Goal: Task Accomplishment & Management: Use online tool/utility

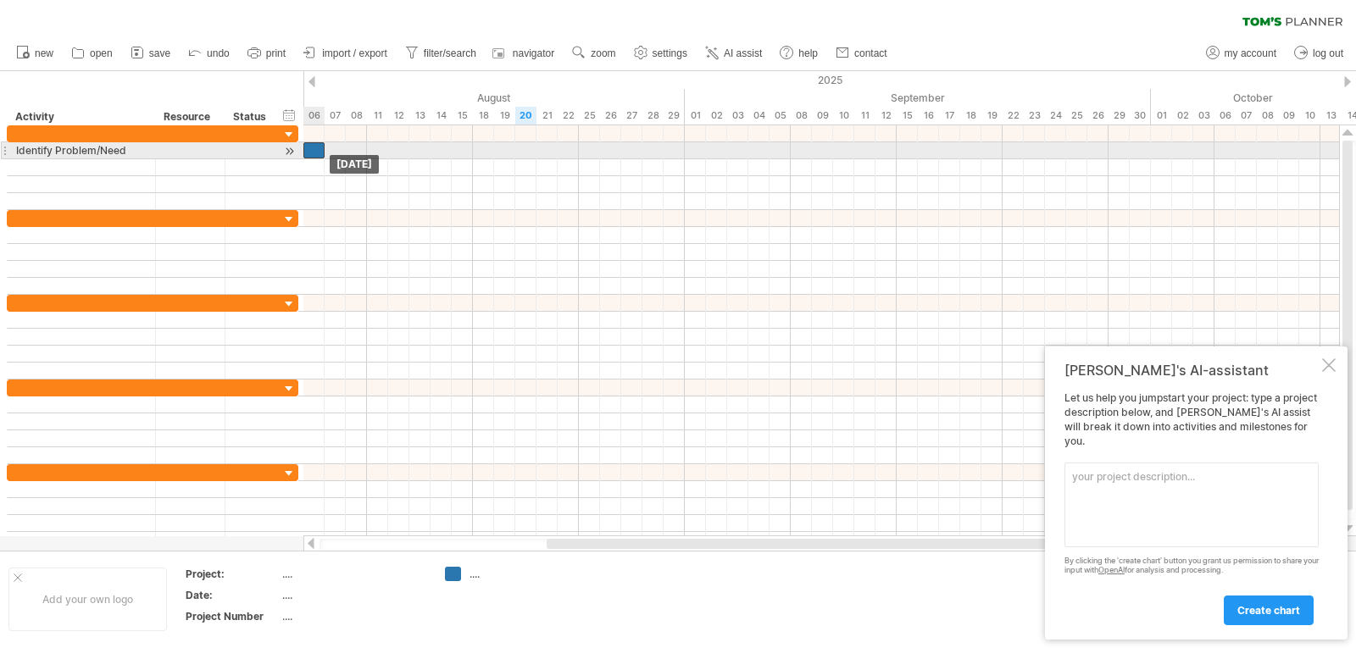
drag, startPoint x: 325, startPoint y: 148, endPoint x: 316, endPoint y: 147, distance: 9.4
click at [316, 147] on div at bounding box center [313, 150] width 21 height 16
click at [326, 149] on span at bounding box center [324, 150] width 7 height 16
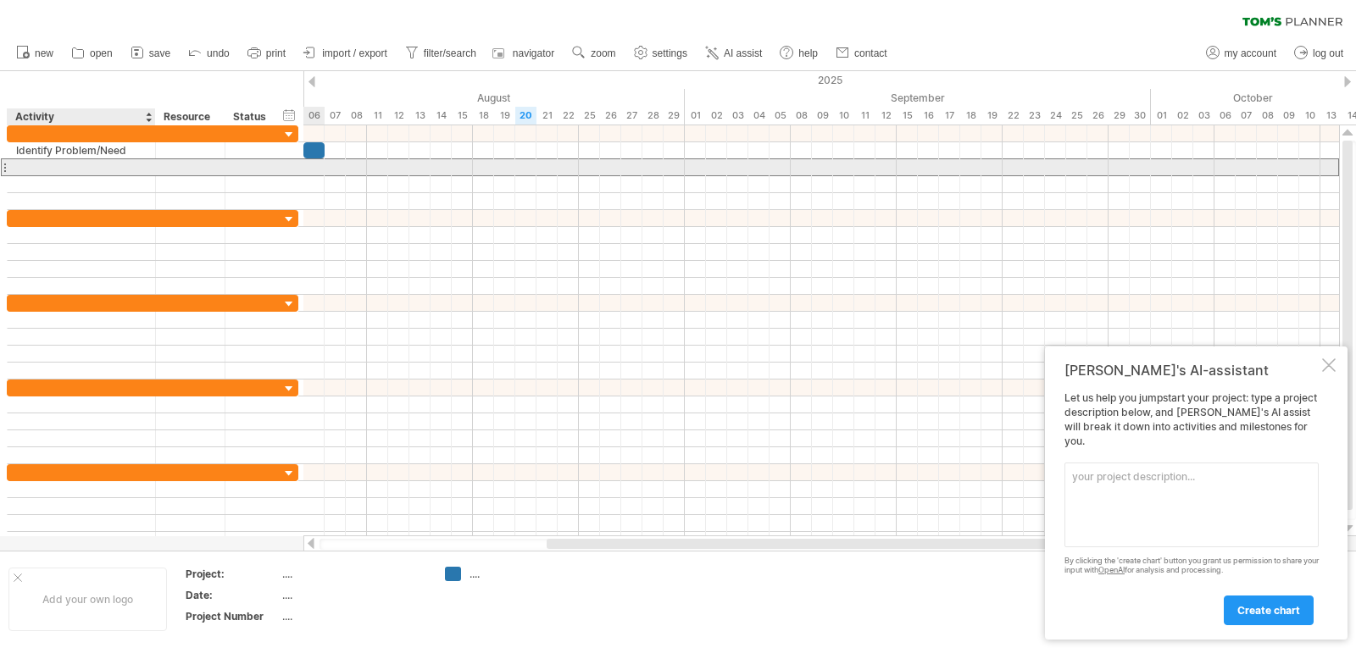
click at [92, 170] on div at bounding box center [81, 167] width 130 height 16
click at [0, 0] on input "text" at bounding box center [0, 0] width 0 height 0
type input "**********"
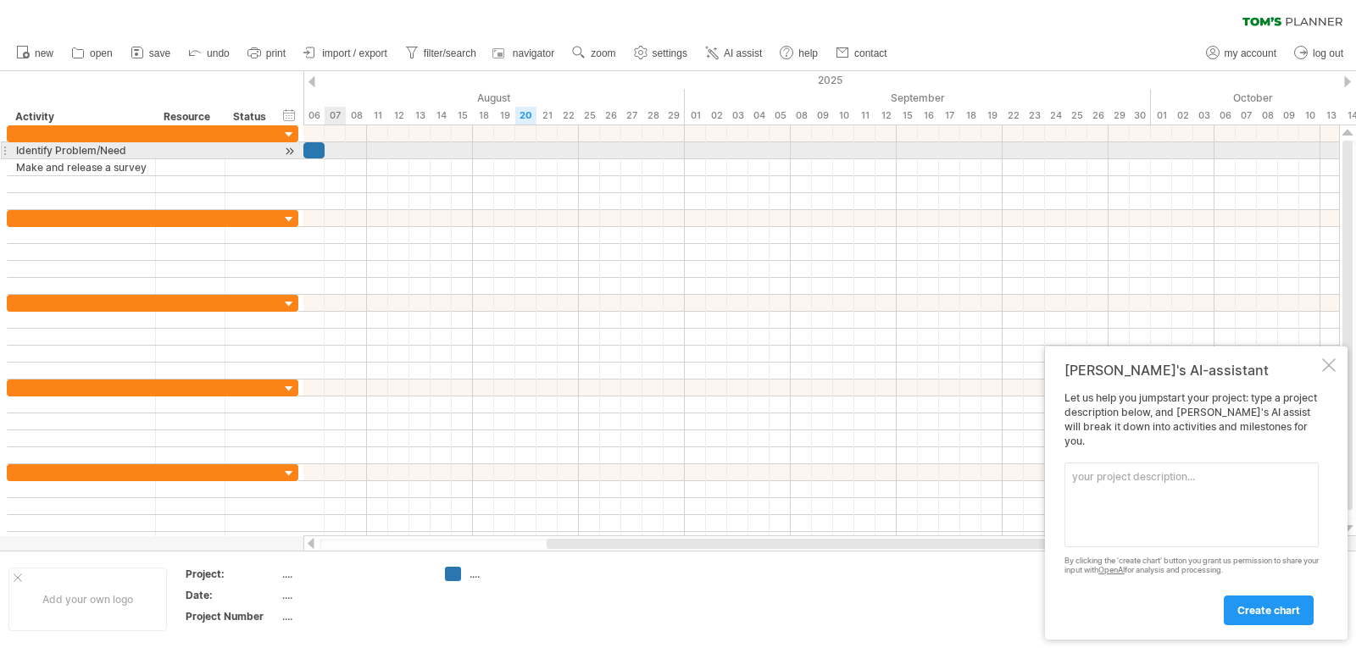
click at [331, 151] on div at bounding box center [820, 150] width 1035 height 17
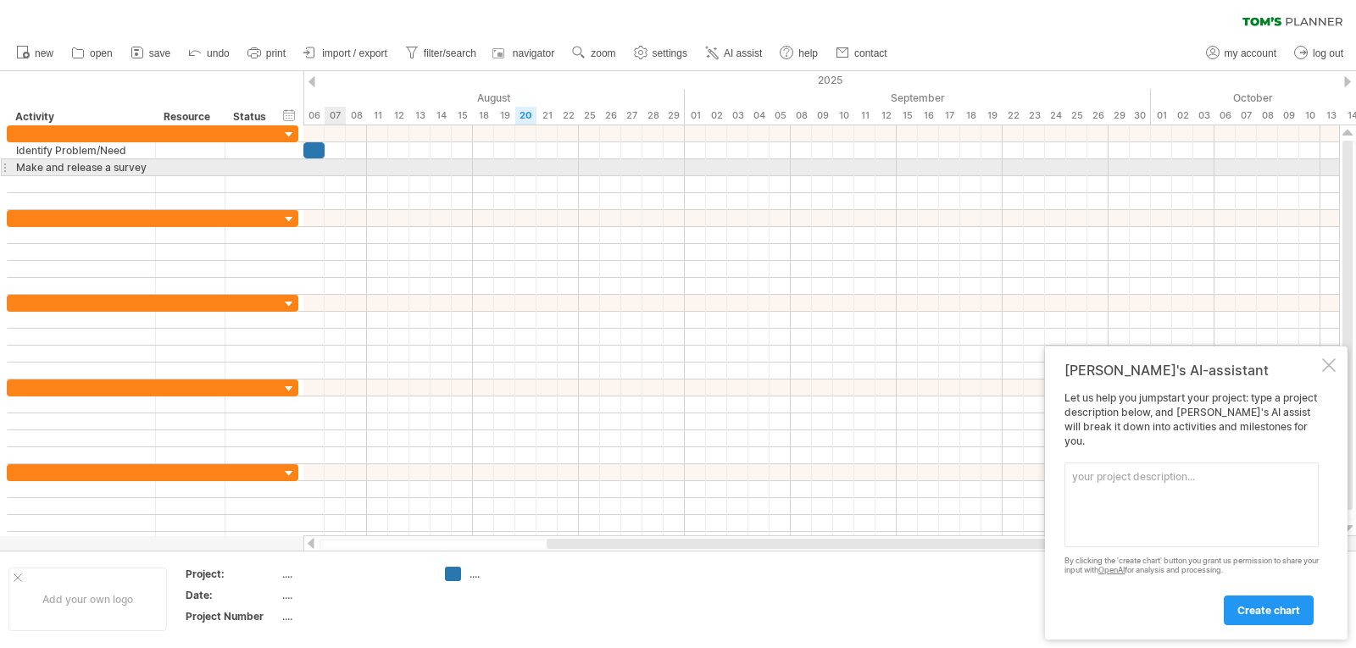
click at [332, 166] on div at bounding box center [820, 167] width 1035 height 17
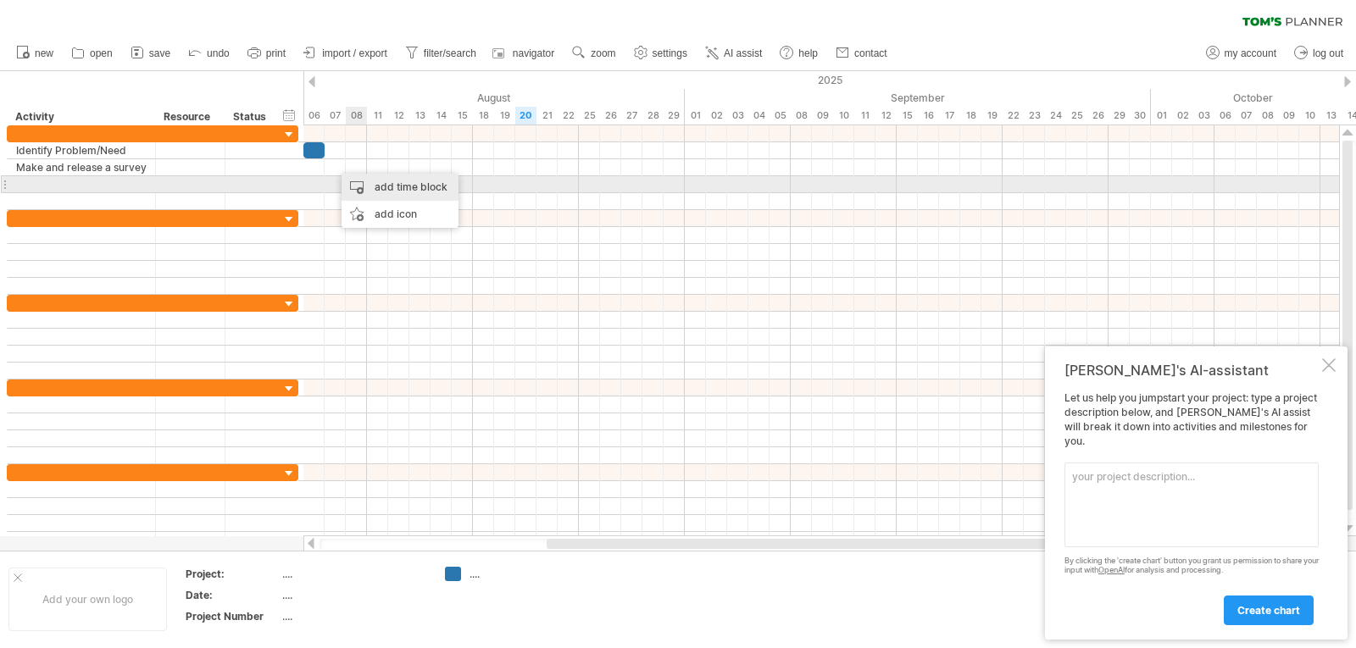
click at [358, 184] on div "add time block" at bounding box center [399, 187] width 117 height 27
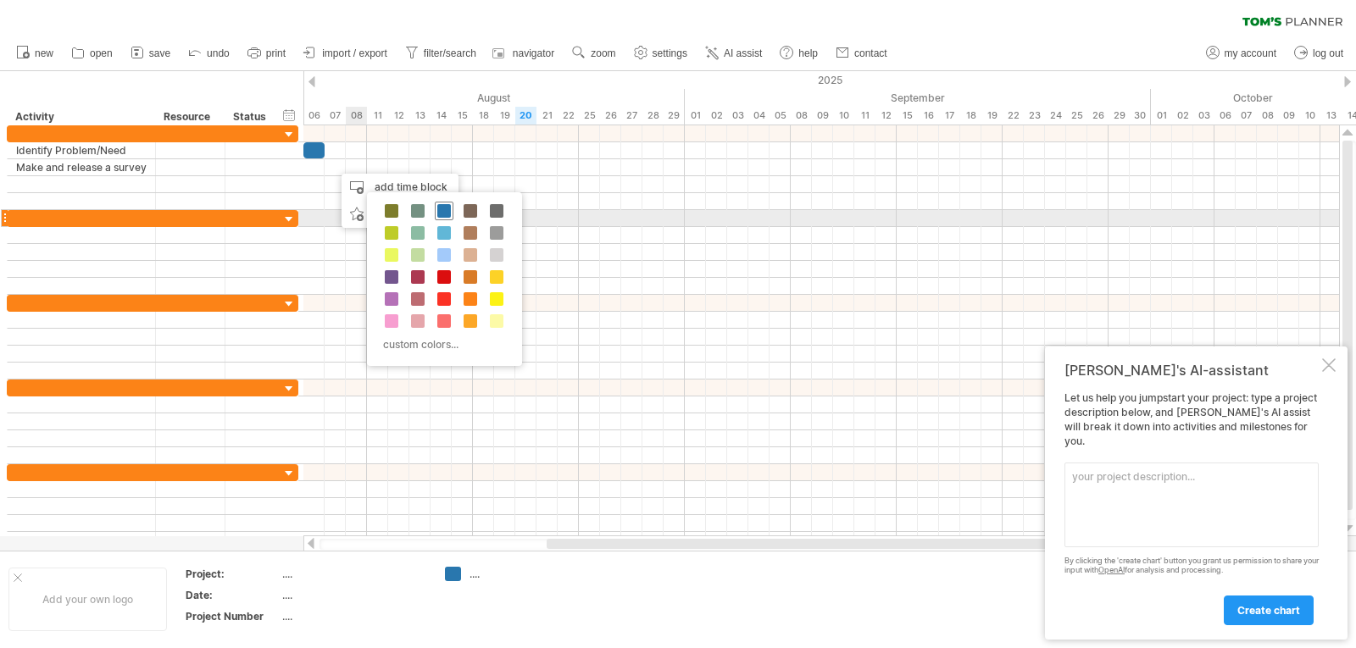
click at [444, 218] on div at bounding box center [444, 211] width 19 height 19
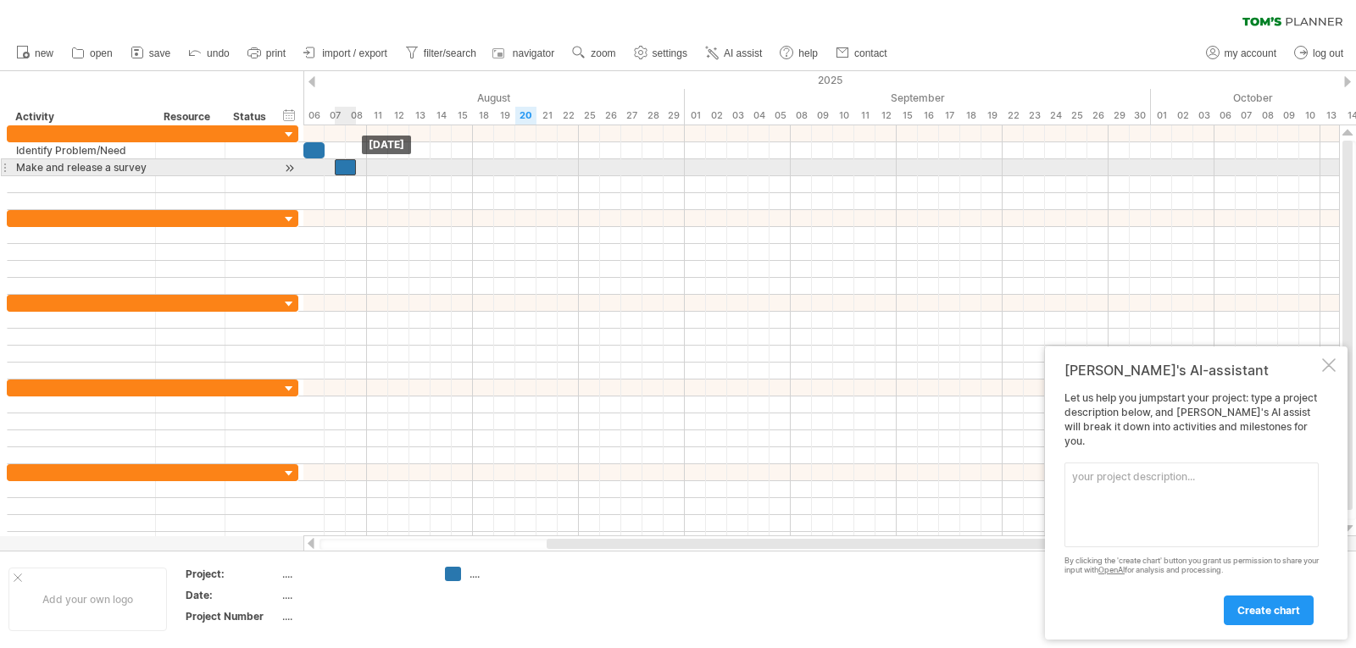
click at [342, 169] on div at bounding box center [345, 167] width 21 height 16
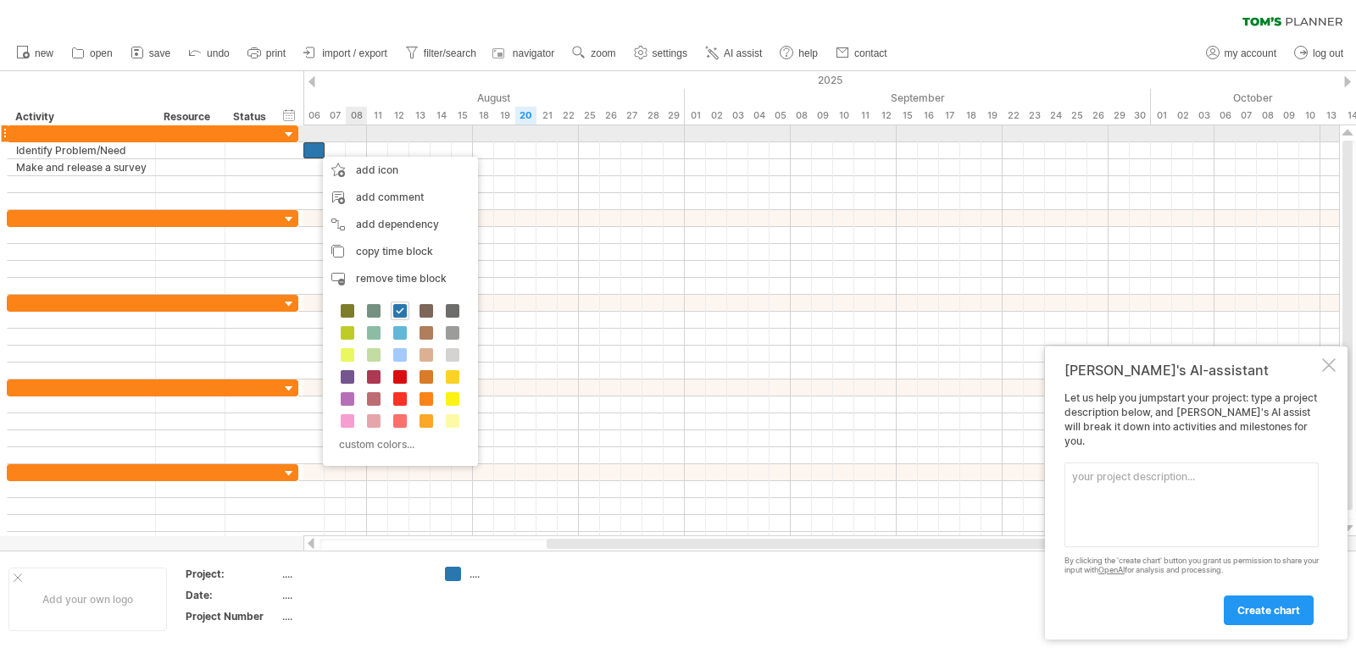
click at [366, 129] on div at bounding box center [820, 133] width 1035 height 17
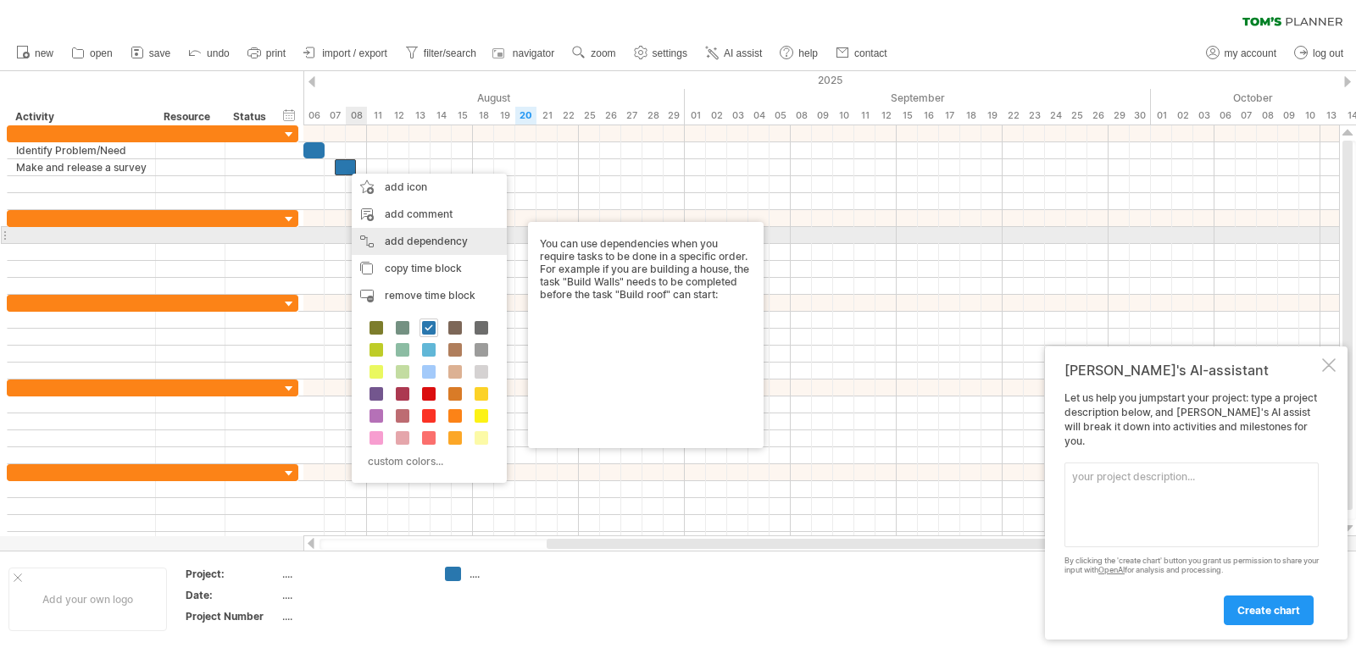
click at [377, 236] on div "add dependency You can use dependencies when you require tasks to be done in a …" at bounding box center [429, 241] width 155 height 27
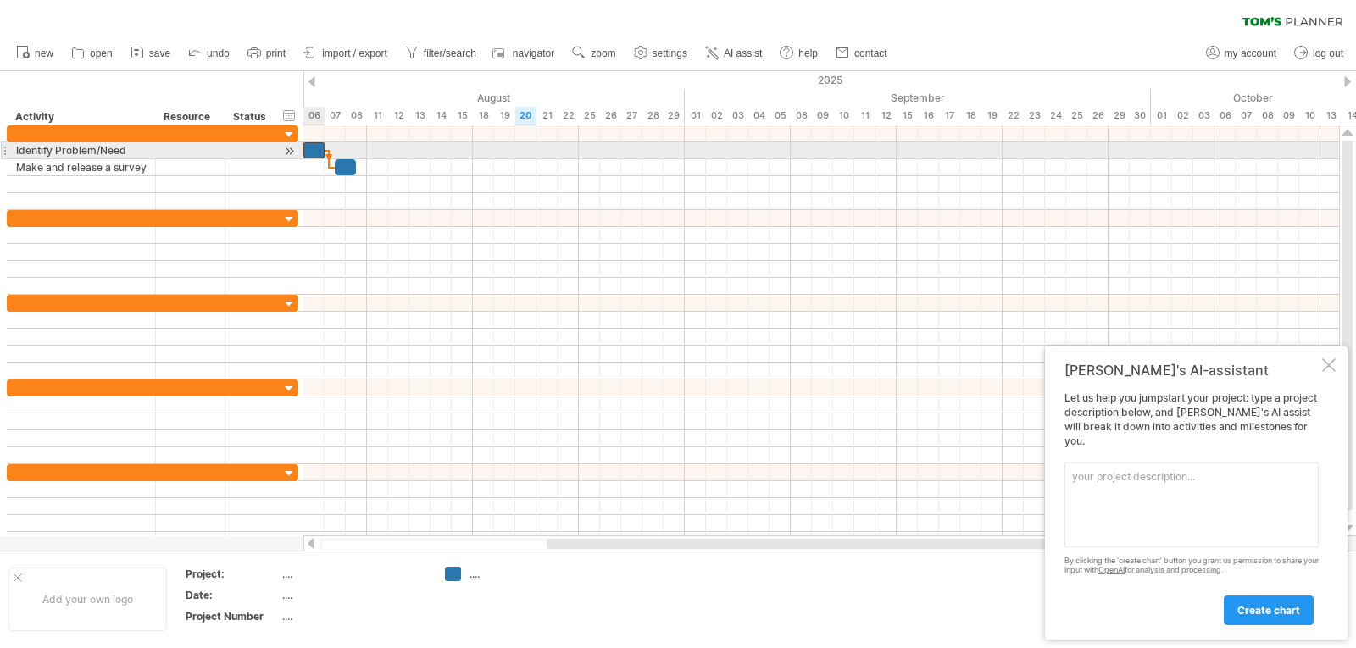
click at [318, 154] on div at bounding box center [313, 150] width 21 height 16
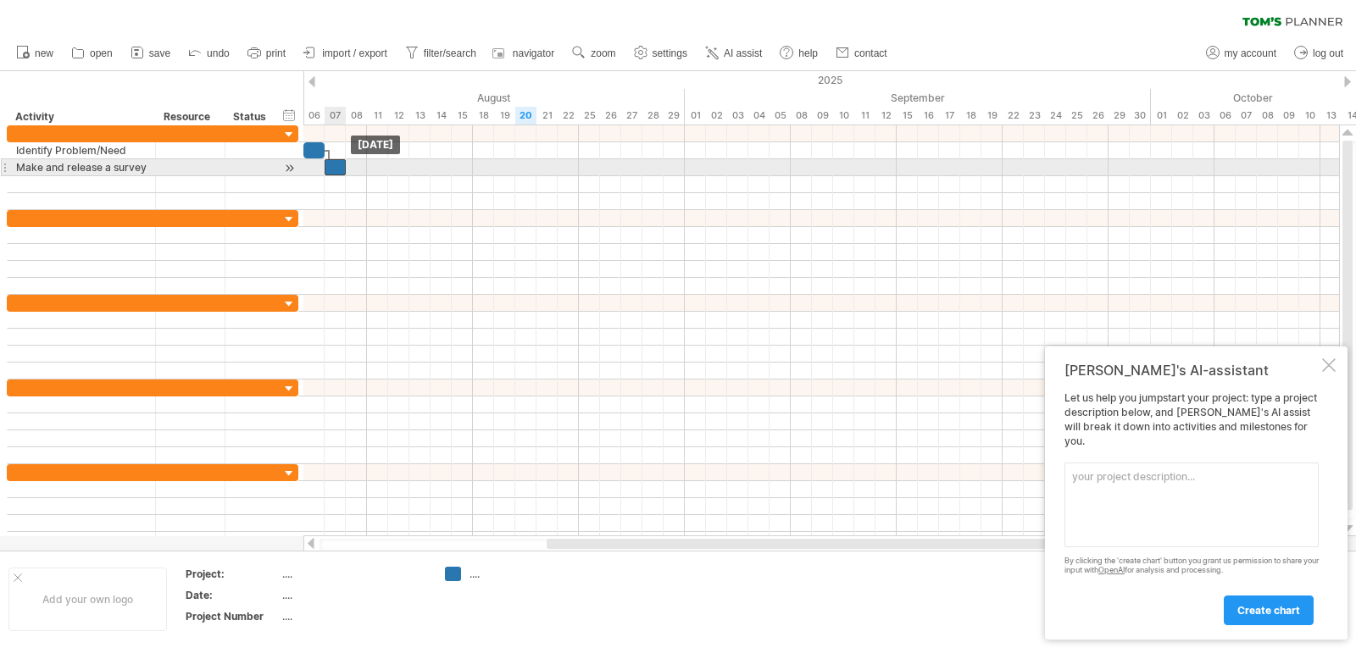
drag, startPoint x: 349, startPoint y: 165, endPoint x: 335, endPoint y: 167, distance: 14.5
click at [335, 167] on div at bounding box center [335, 167] width 21 height 16
click at [340, 172] on div at bounding box center [335, 167] width 21 height 16
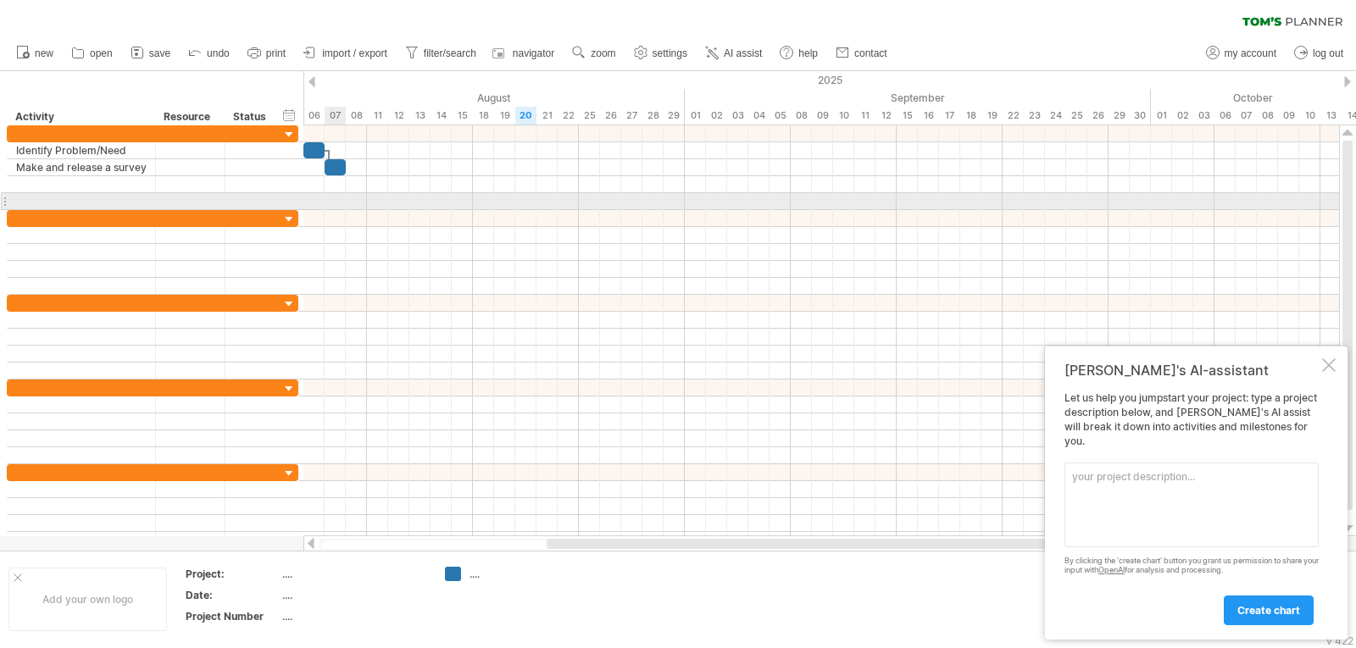
click at [338, 201] on div at bounding box center [820, 201] width 1035 height 17
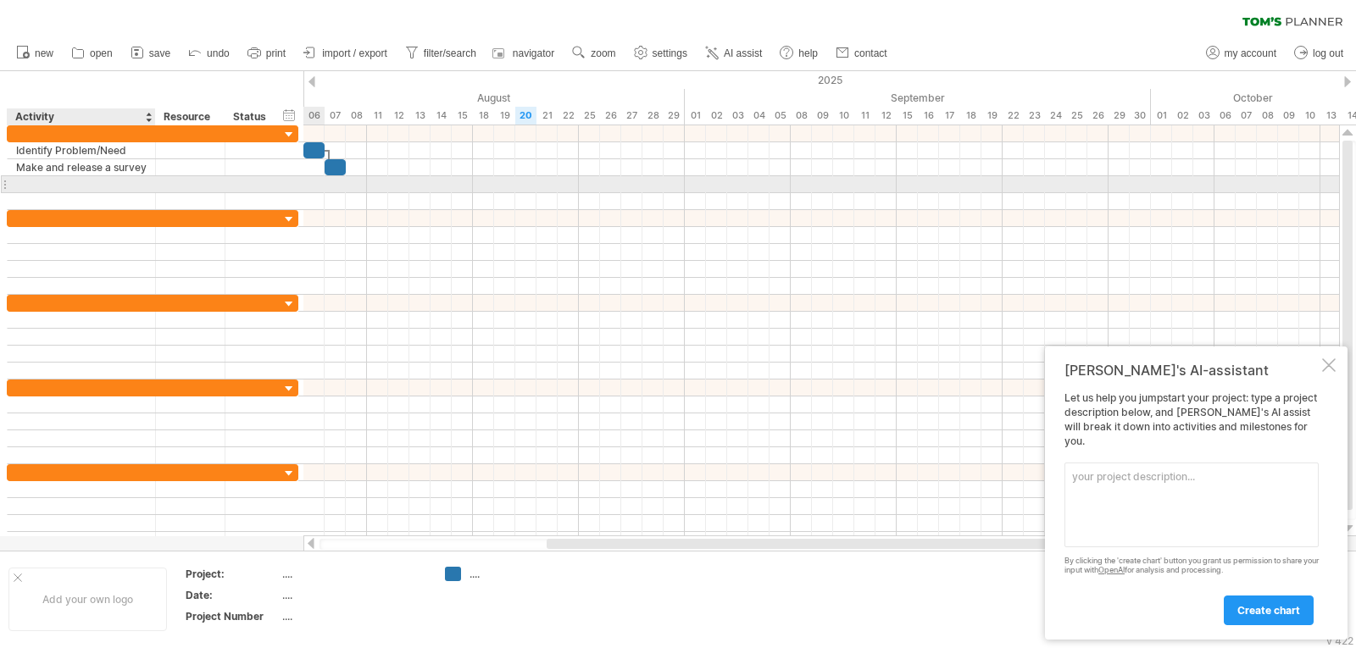
click at [115, 179] on div at bounding box center [81, 184] width 130 height 16
click at [115, 179] on input "text" at bounding box center [81, 184] width 130 height 16
